Goal: Find specific page/section: Find specific page/section

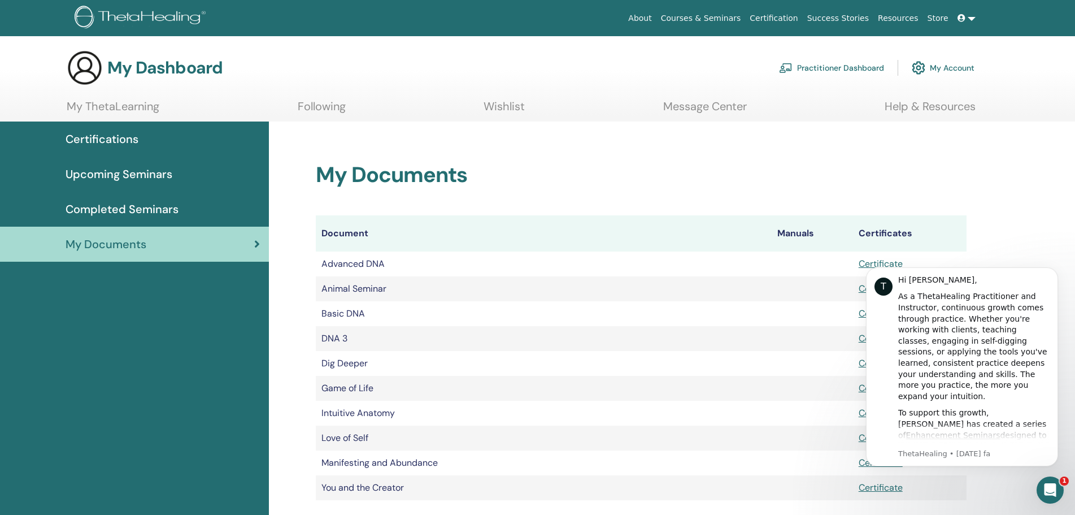
click at [888, 233] on th "Certificates" at bounding box center [910, 233] width 114 height 36
click at [887, 229] on th "Certificates" at bounding box center [910, 233] width 114 height 36
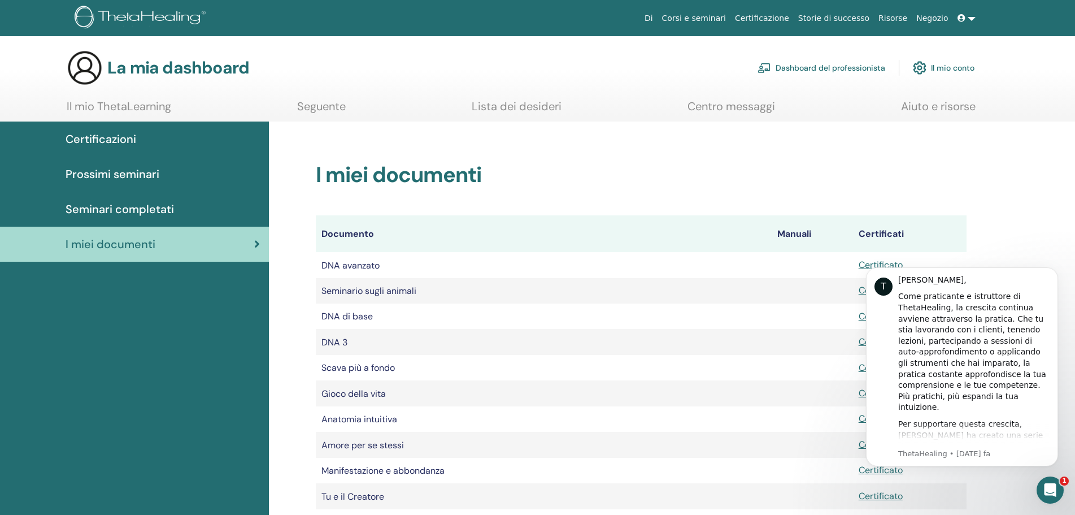
click at [890, 234] on font "Certificati" at bounding box center [880, 234] width 45 height 12
click at [234, 245] on div "I miei documenti" at bounding box center [134, 244] width 251 height 17
click at [1052, 272] on icon "Dismiss notification" at bounding box center [1055, 270] width 6 height 6
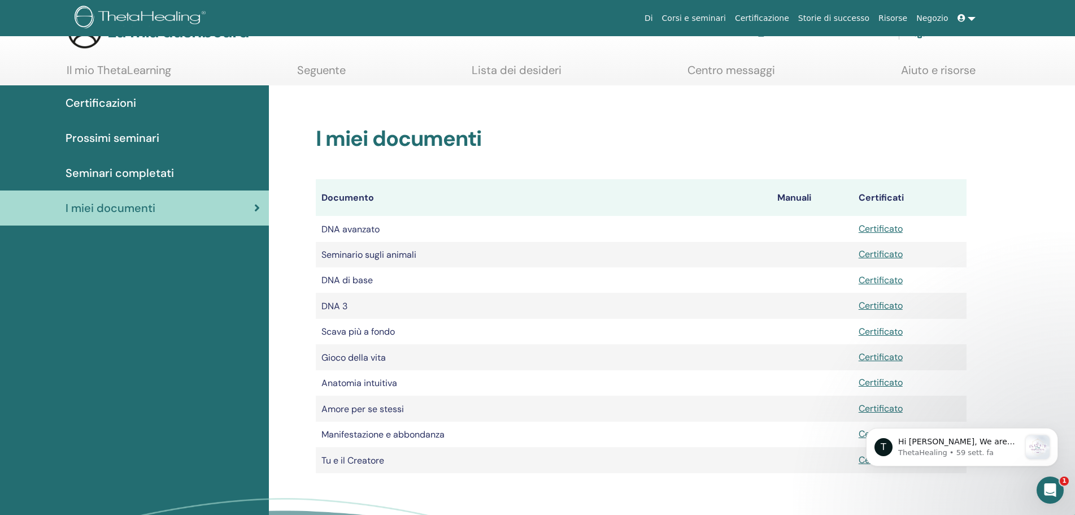
scroll to position [30, 0]
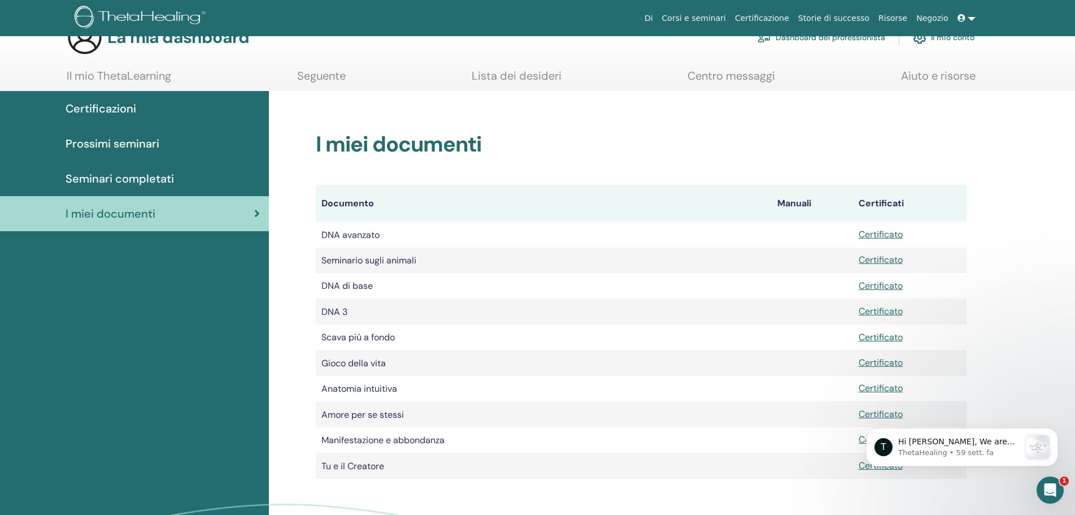
click at [987, 377] on div "T Hi PAOLA, We are thrilled to announce our upcoming LIVE Webinar with Vianna, …" at bounding box center [962, 395] width 208 height 141
click at [1054, 483] on icon "Apri il messenger Intercom" at bounding box center [1048, 488] width 19 height 19
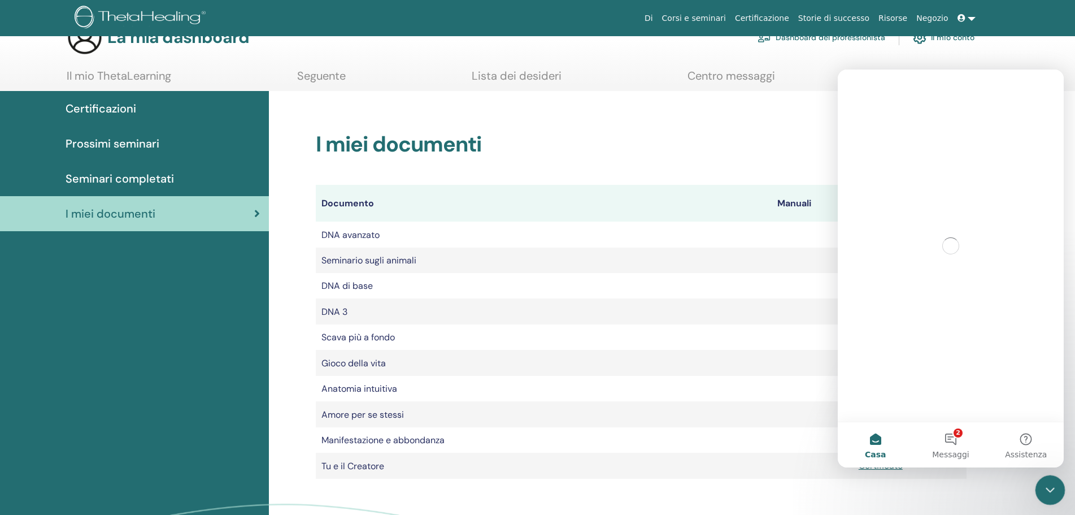
scroll to position [0, 0]
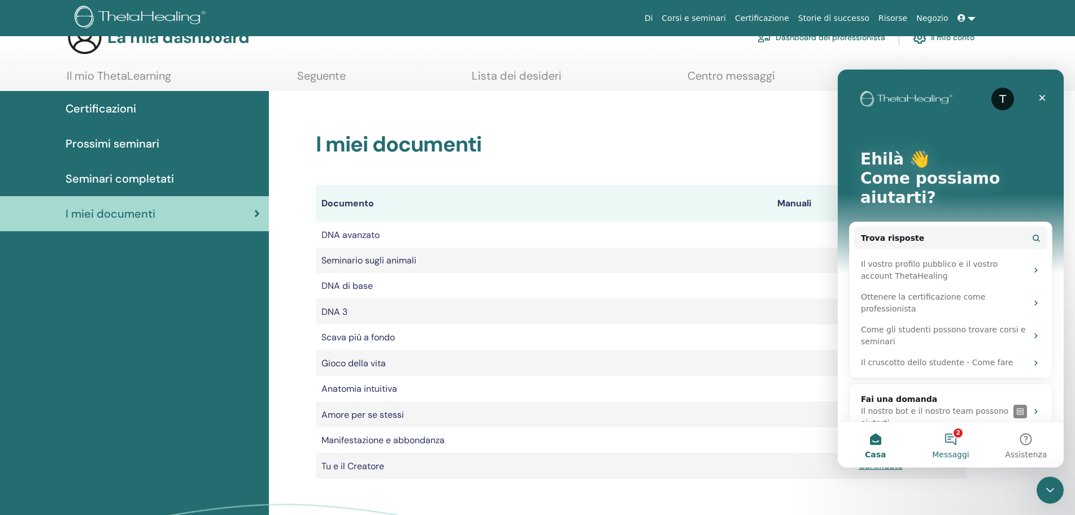
click at [954, 432] on button "2 Messaggi" at bounding box center [950, 444] width 75 height 45
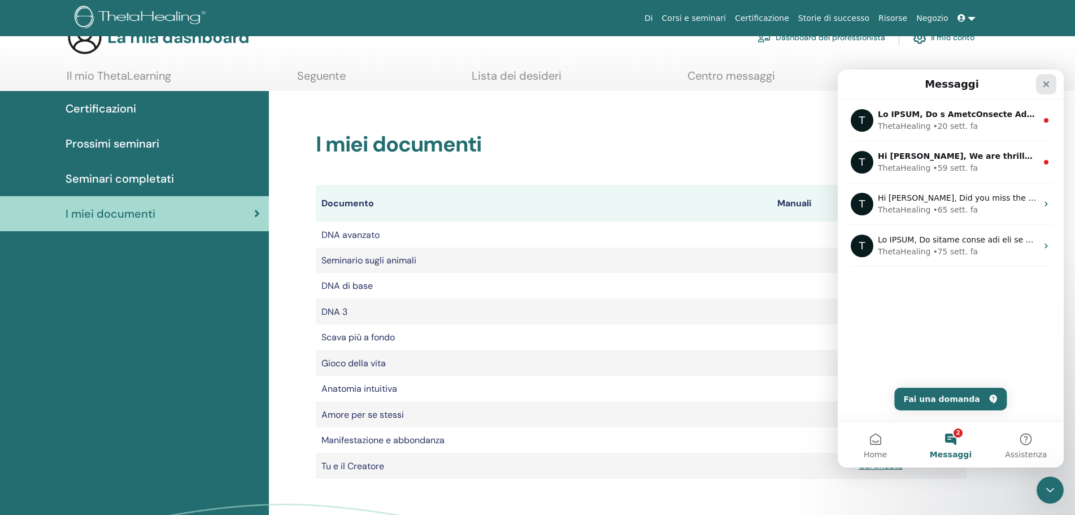
click at [1046, 81] on icon "Chiudi" at bounding box center [1045, 84] width 9 height 9
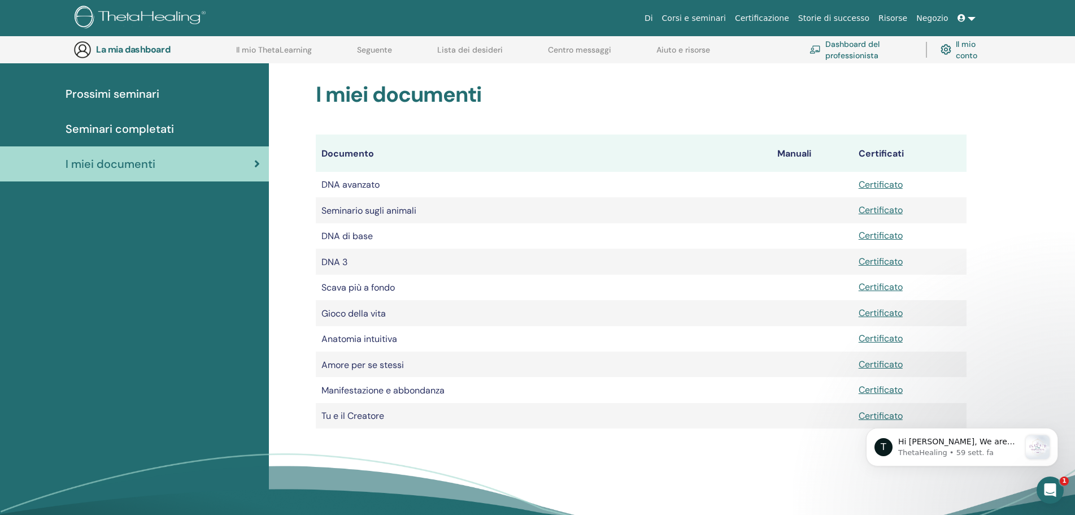
scroll to position [115, 0]
